Goal: Find specific page/section: Find specific page/section

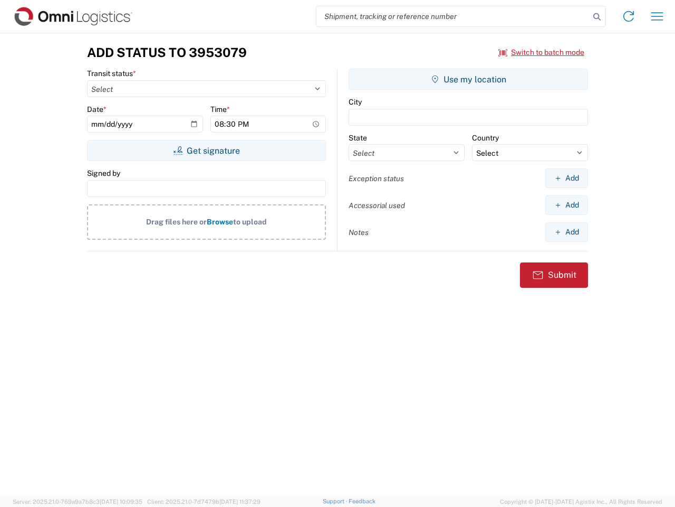
click at [453, 16] on input "search" at bounding box center [453, 16] width 273 height 20
click at [597, 17] on icon at bounding box center [597, 16] width 15 height 15
click at [629, 16] on icon at bounding box center [629, 16] width 17 height 17
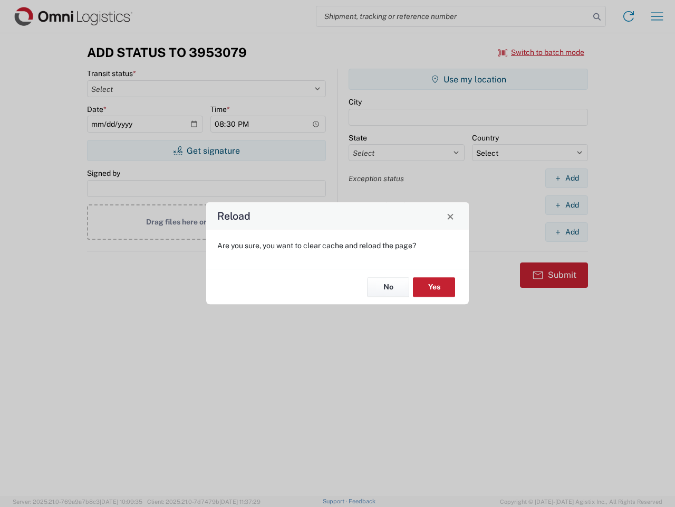
click at [542, 52] on div "Reload Are you sure, you want to clear cache and reload the page? No Yes" at bounding box center [337, 253] width 675 height 507
click at [206, 150] on div "Reload Are you sure, you want to clear cache and reload the page? No Yes" at bounding box center [337, 253] width 675 height 507
click at [469, 79] on div "Reload Are you sure, you want to clear cache and reload the page? No Yes" at bounding box center [337, 253] width 675 height 507
click at [567, 178] on div "Reload Are you sure, you want to clear cache and reload the page? No Yes" at bounding box center [337, 253] width 675 height 507
click at [567, 205] on div "Reload Are you sure, you want to clear cache and reload the page? No Yes" at bounding box center [337, 253] width 675 height 507
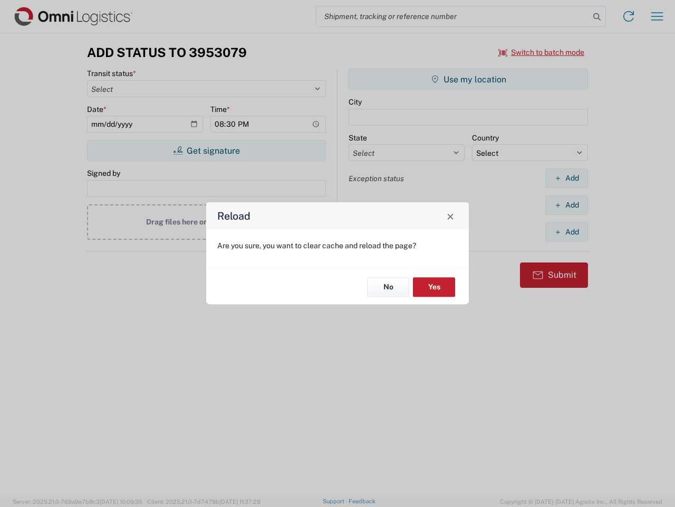
click at [567, 232] on div "Reload Are you sure, you want to clear cache and reload the page? No Yes" at bounding box center [337, 253] width 675 height 507
